Goal: Task Accomplishment & Management: Use online tool/utility

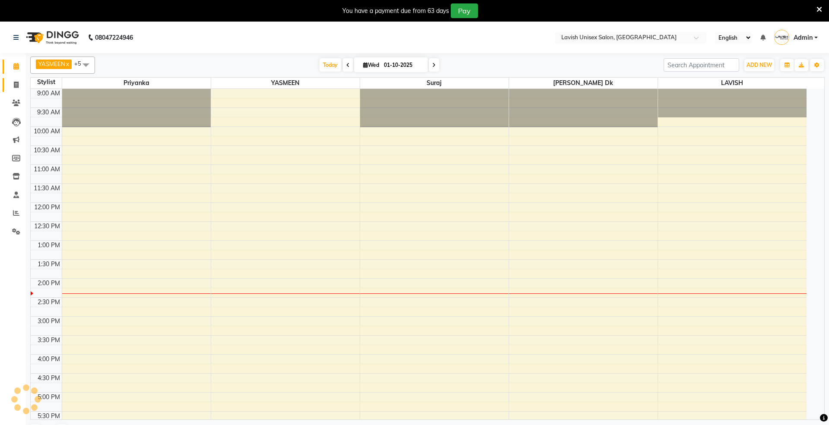
click at [16, 86] on icon at bounding box center [16, 85] width 5 height 6
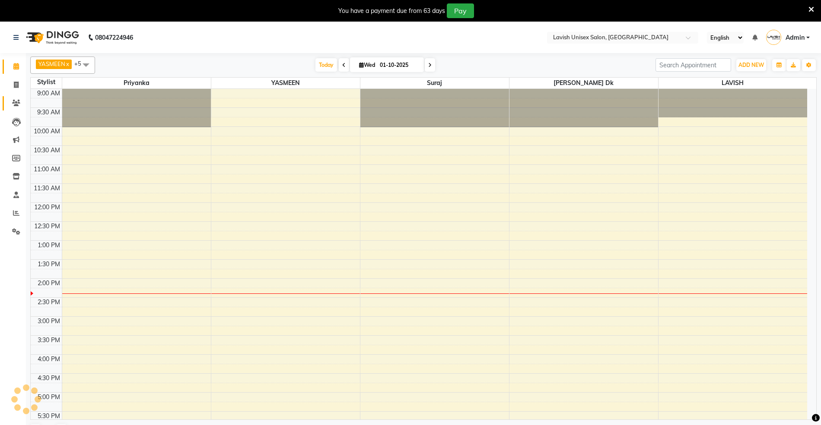
select select "service"
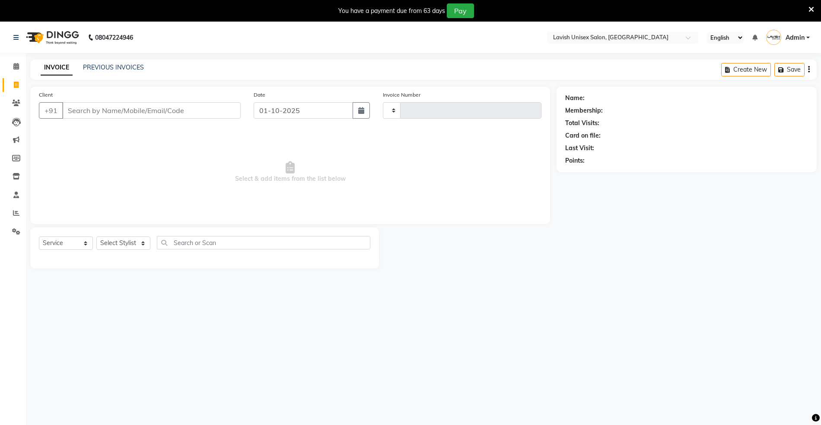
type input "0674"
select select "8"
click at [111, 238] on select "Select Stylist [PERSON_NAME] Dk LAVISH priyanka suraj YASMEEN" at bounding box center [123, 243] width 54 height 13
select select "6248"
click at [96, 237] on select "Select Stylist [PERSON_NAME] Dk LAVISH priyanka suraj YASMEEN" at bounding box center [123, 243] width 54 height 13
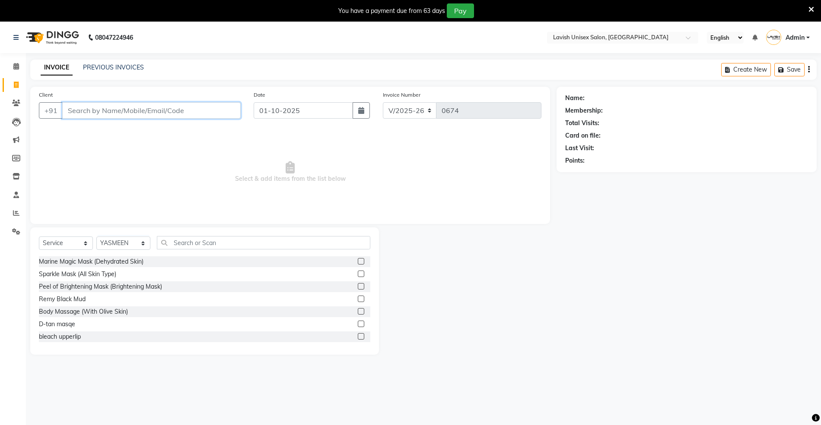
click at [147, 109] on input "Client" at bounding box center [151, 110] width 178 height 16
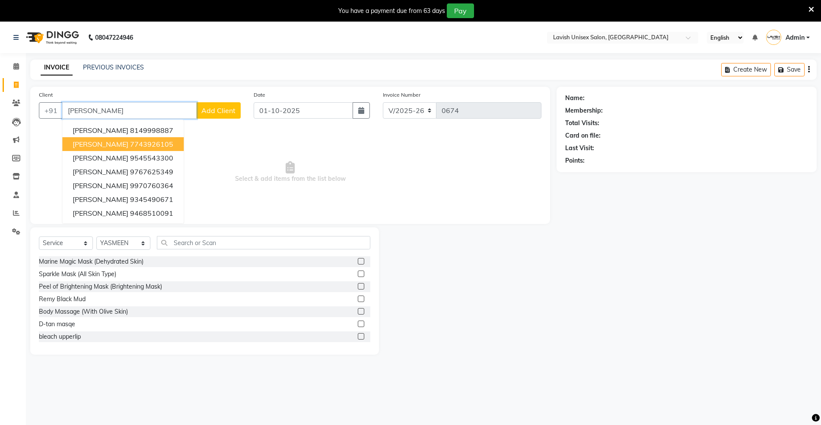
click at [167, 142] on button "[PERSON_NAME] 7743926105" at bounding box center [122, 144] width 121 height 14
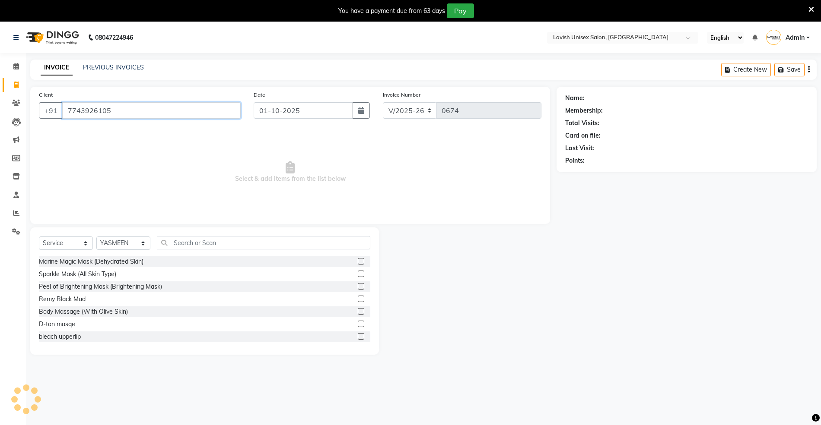
type input "7743926105"
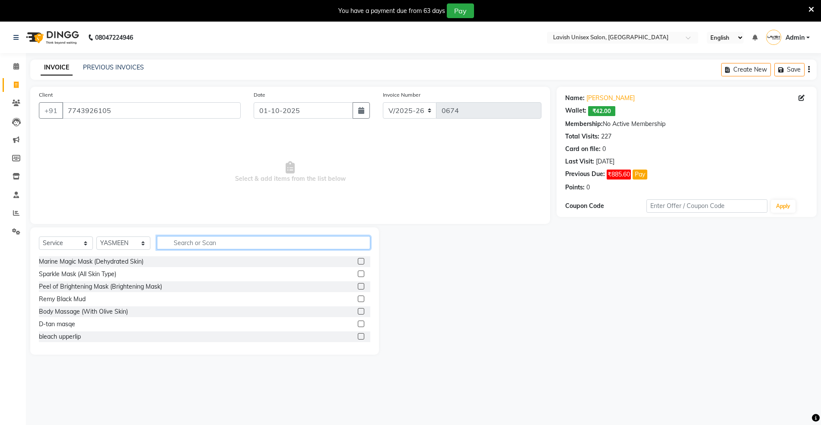
click at [269, 242] on input "text" at bounding box center [263, 242] width 213 height 13
type input "thr"
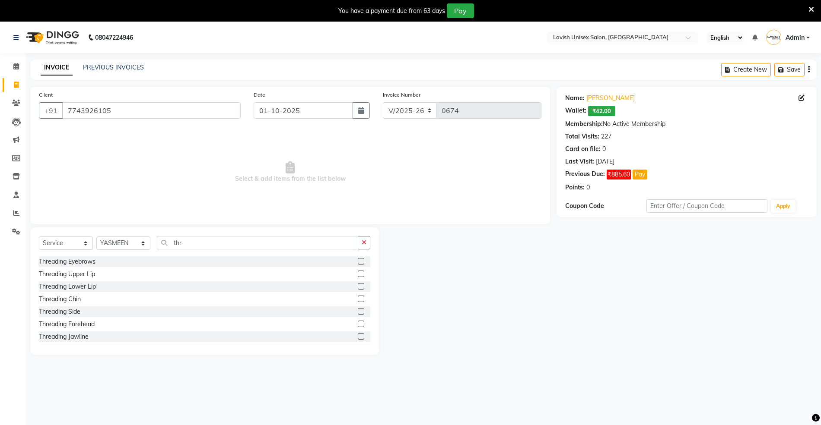
click at [358, 260] on label at bounding box center [361, 261] width 6 height 6
click at [358, 260] on input "checkbox" at bounding box center [361, 262] width 6 height 6
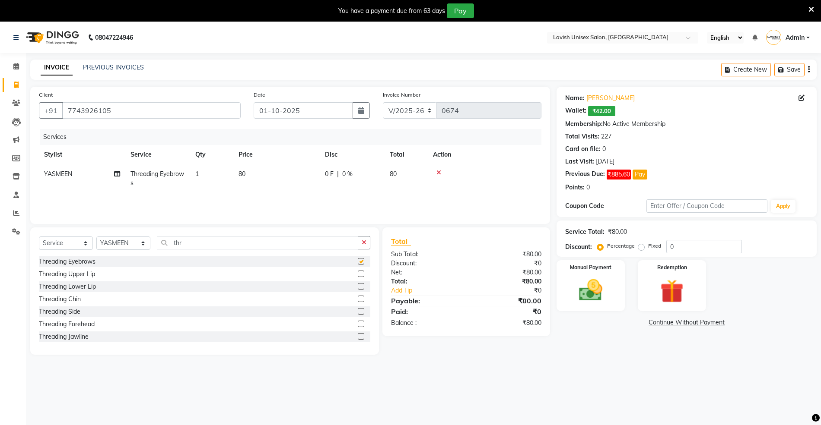
checkbox input "false"
click at [254, 175] on td "80" at bounding box center [276, 179] width 86 height 29
select select "6248"
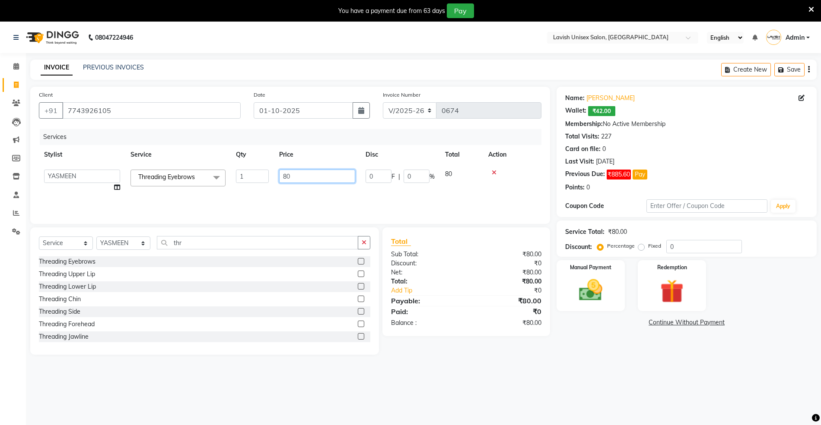
click at [315, 181] on input "80" at bounding box center [317, 176] width 76 height 13
type input "8"
type input "100"
click at [709, 371] on div "08047224946 Select Location × Lavish Unisex Salon, Aundh English ENGLISH Españo…" at bounding box center [410, 234] width 821 height 425
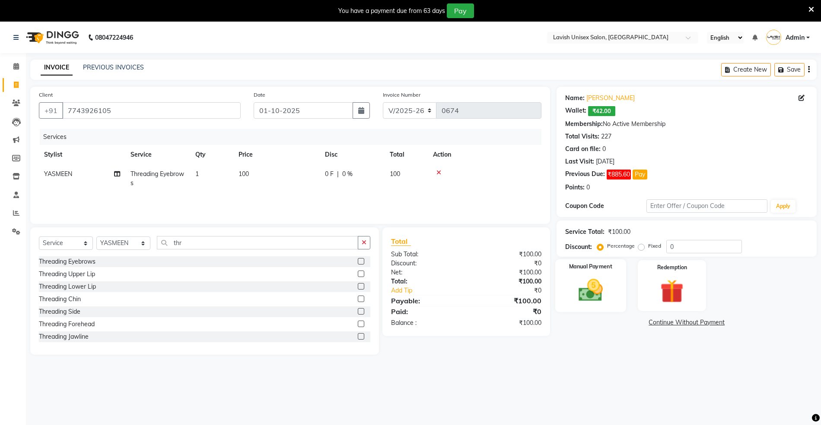
click at [587, 281] on img at bounding box center [591, 290] width 40 height 28
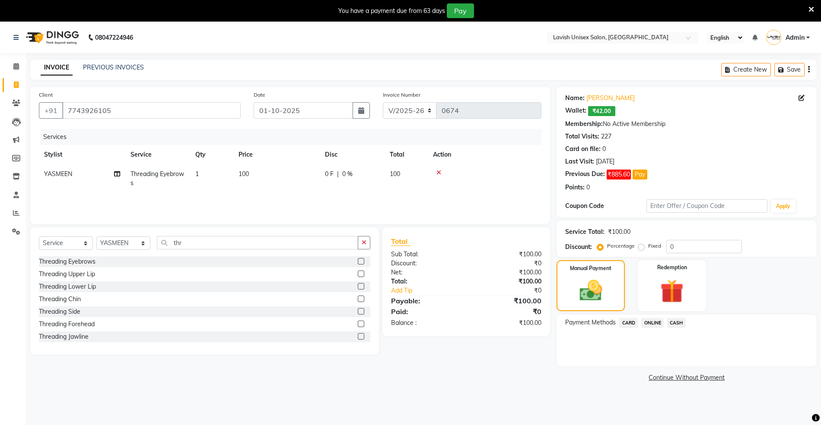
click at [680, 321] on span "CASH" at bounding box center [676, 323] width 19 height 10
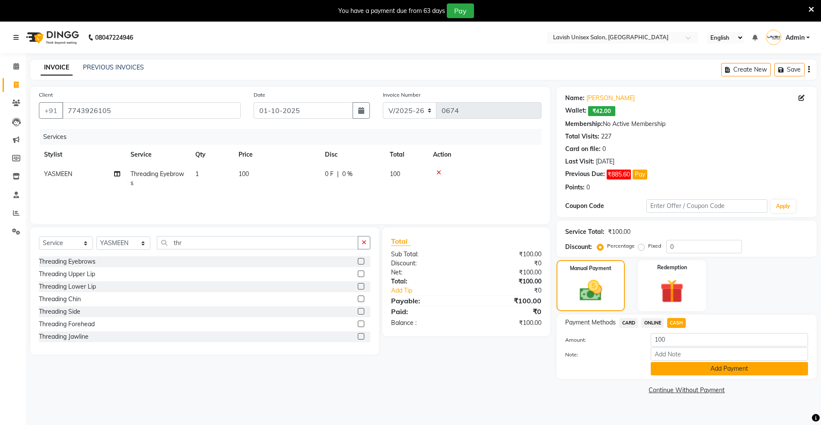
click at [679, 364] on button "Add Payment" at bounding box center [728, 368] width 157 height 13
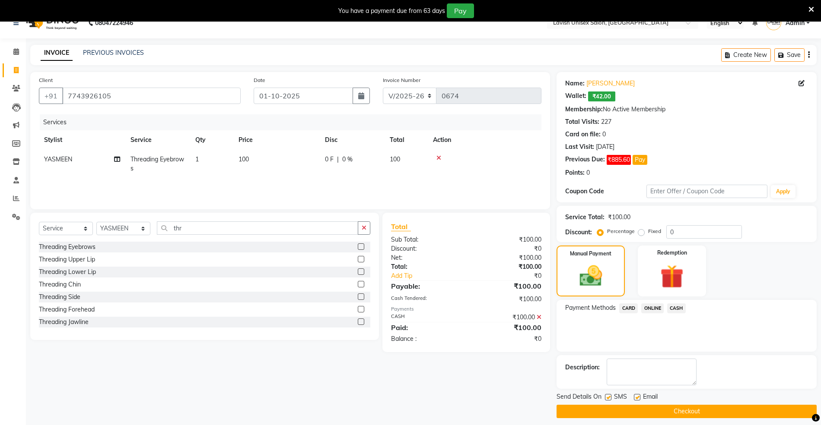
scroll to position [22, 0]
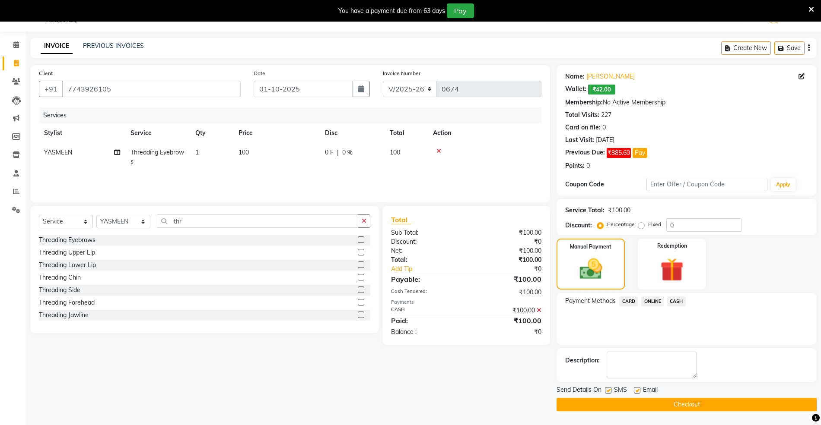
click at [638, 389] on label at bounding box center [637, 390] width 6 height 6
click at [638, 389] on input "checkbox" at bounding box center [637, 391] width 6 height 6
checkbox input "false"
click at [608, 390] on label at bounding box center [608, 390] width 6 height 6
click at [608, 390] on input "checkbox" at bounding box center [608, 391] width 6 height 6
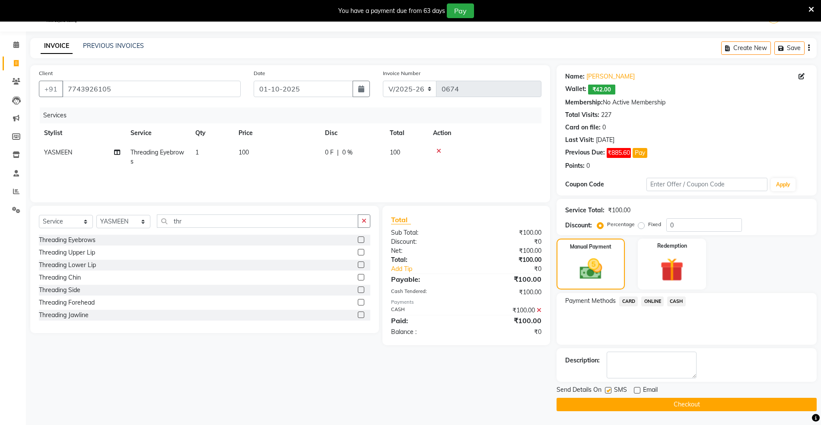
checkbox input "false"
click at [621, 408] on button "Checkout" at bounding box center [686, 404] width 260 height 13
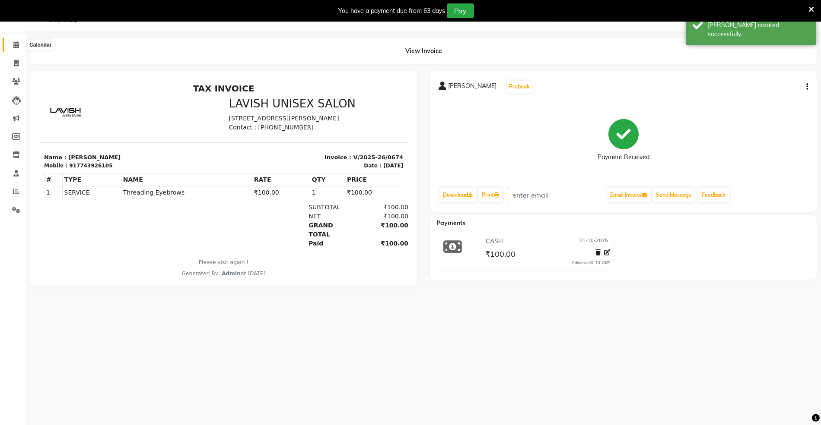
click at [18, 44] on icon at bounding box center [16, 44] width 6 height 6
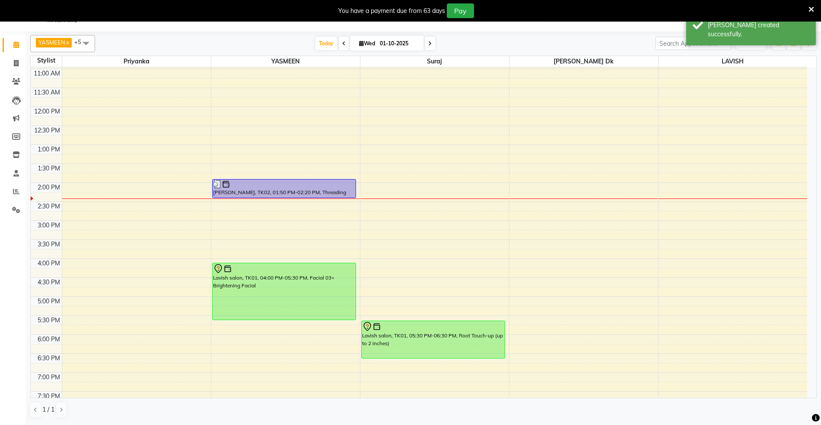
scroll to position [173, 0]
